Goal: Navigation & Orientation: Find specific page/section

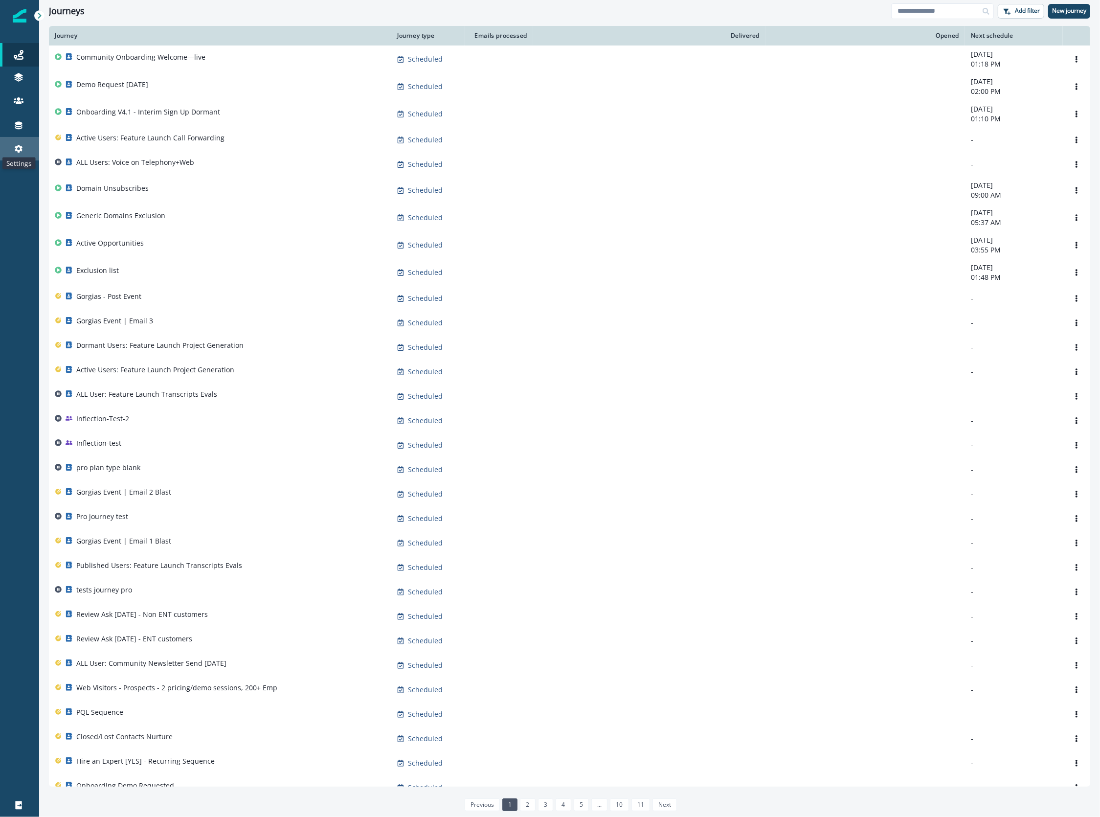
click at [20, 150] on icon at bounding box center [19, 149] width 8 height 8
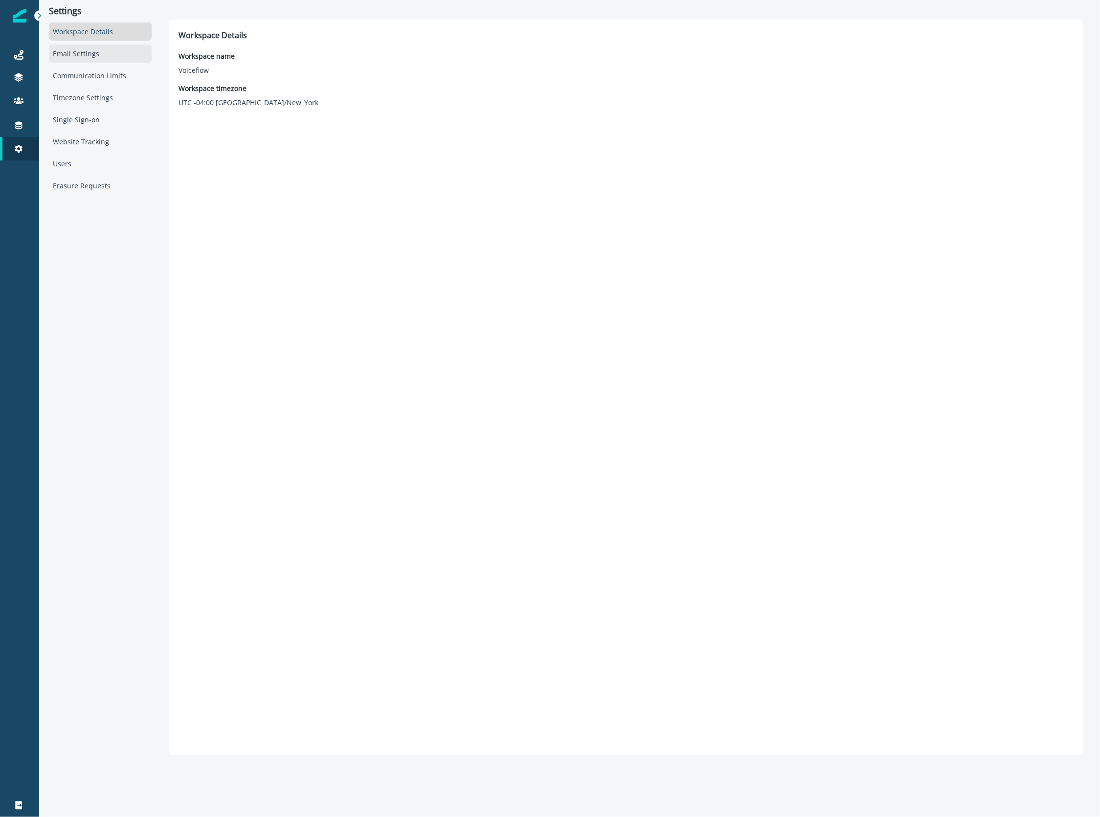
click at [84, 54] on div "Email Settings" at bounding box center [100, 54] width 103 height 18
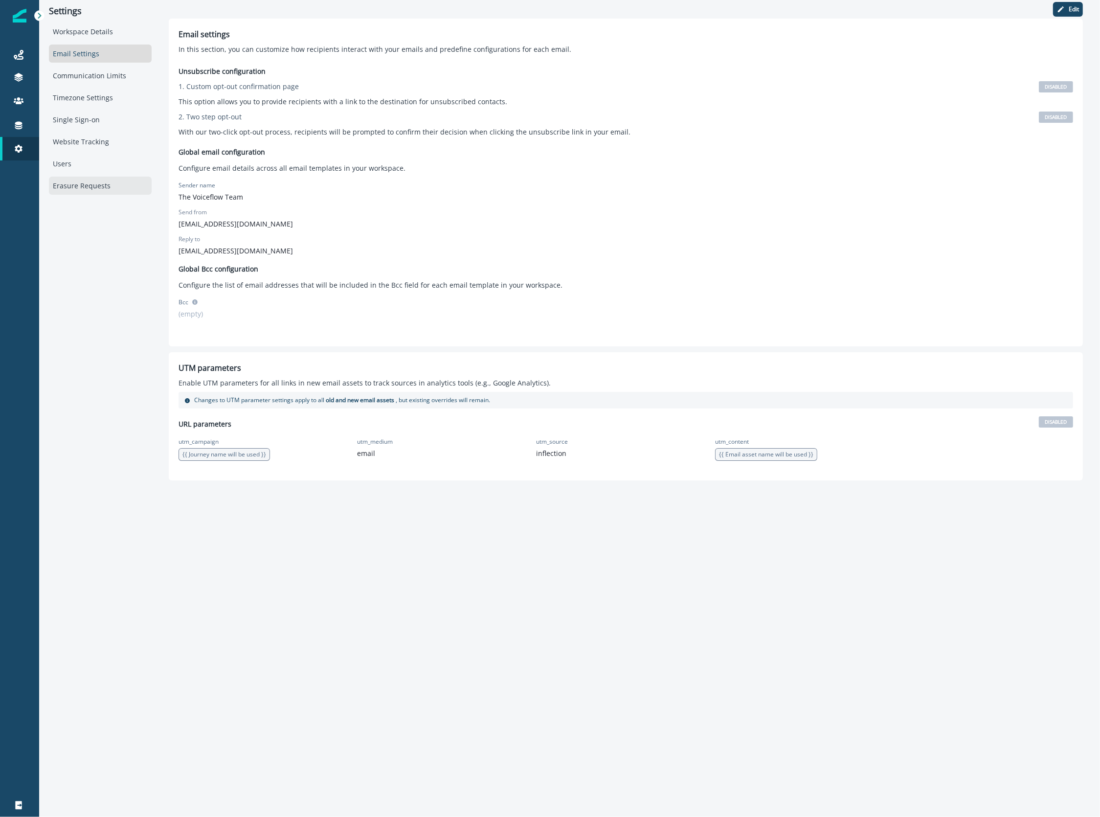
click at [106, 188] on div "Erasure Requests" at bounding box center [100, 186] width 103 height 18
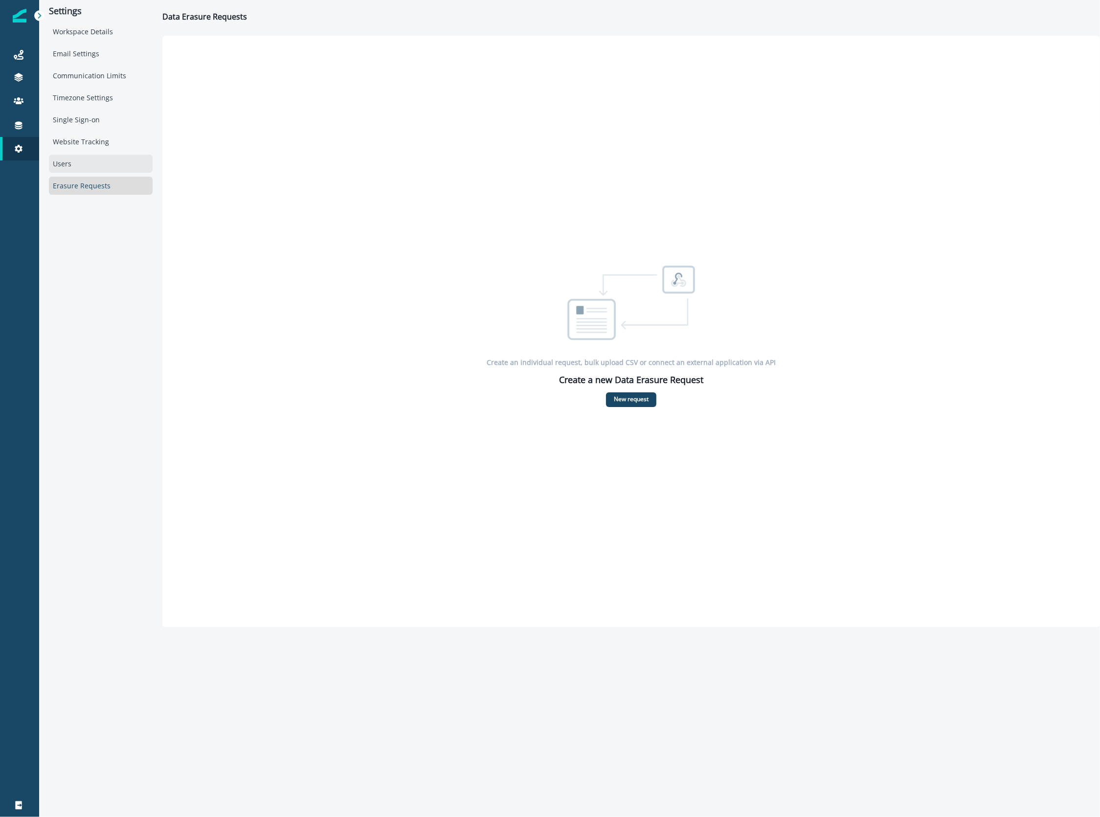
click at [101, 157] on div "Users" at bounding box center [101, 164] width 104 height 18
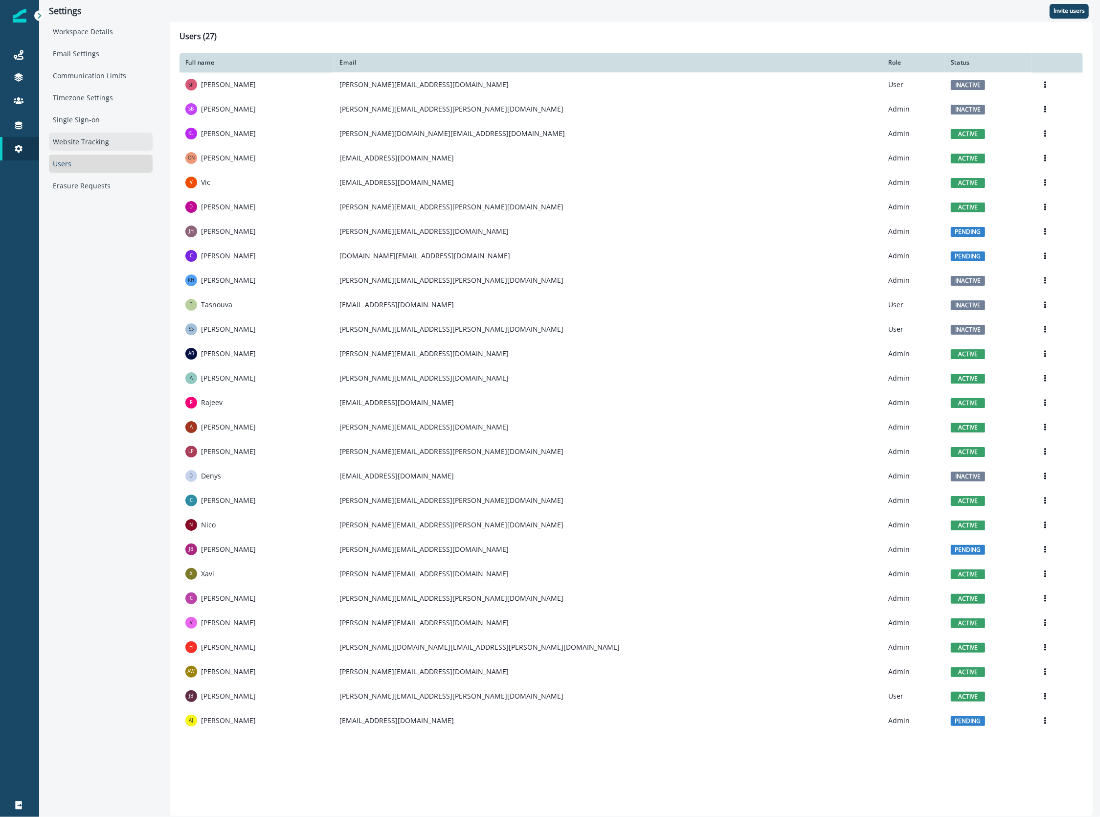
click at [99, 139] on div "Website Tracking" at bounding box center [101, 142] width 104 height 18
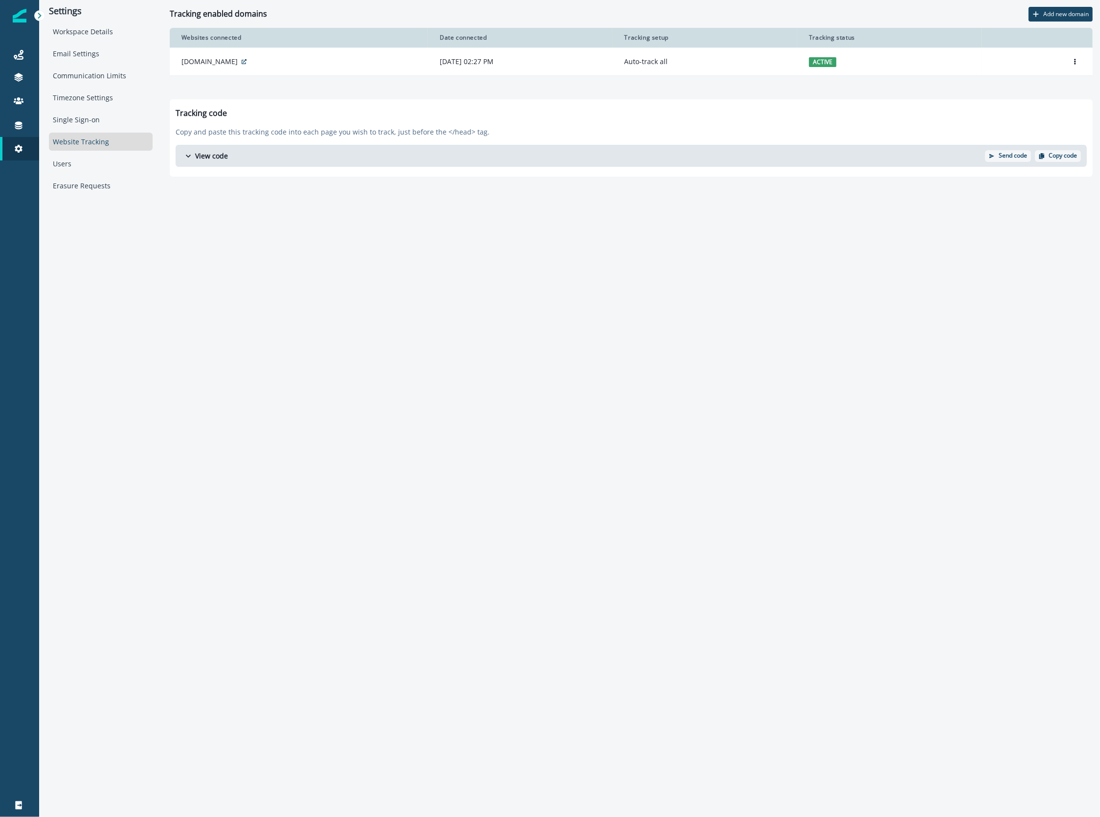
click at [87, 41] on div "Workspace Details Email Settings Communication Limits Timezone Settings Single …" at bounding box center [101, 109] width 104 height 172
click at [87, 32] on div "Workspace Details" at bounding box center [101, 32] width 104 height 18
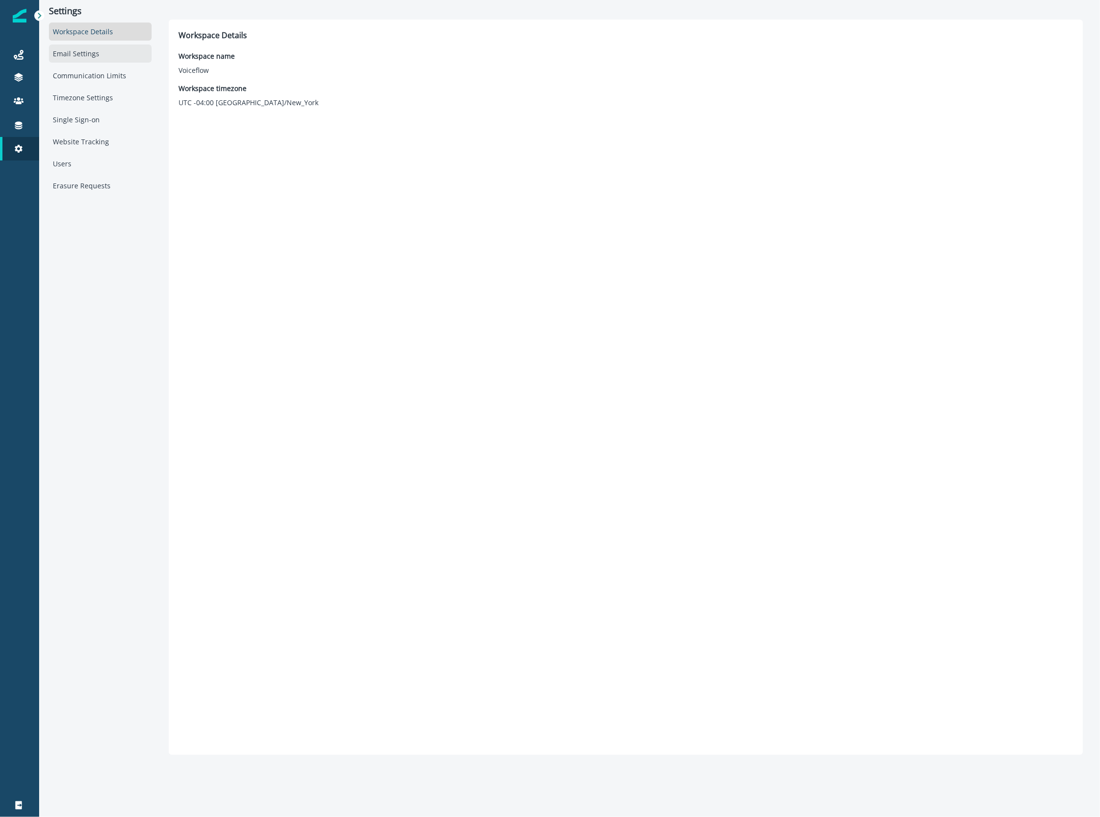
click at [84, 48] on div "Email Settings" at bounding box center [100, 54] width 103 height 18
